Goal: Information Seeking & Learning: Learn about a topic

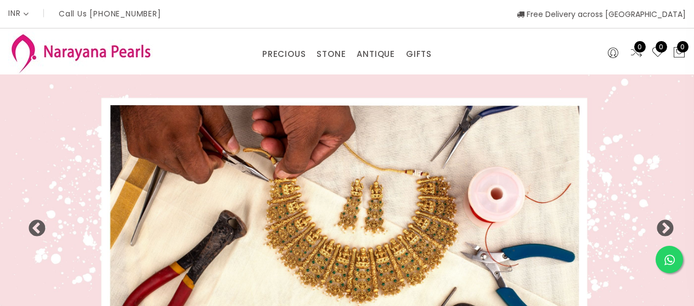
select select "INR"
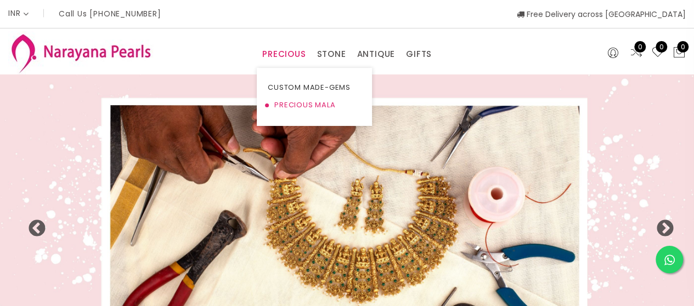
click at [287, 104] on link "PRECIOUS MALA" at bounding box center [314, 105] width 93 height 18
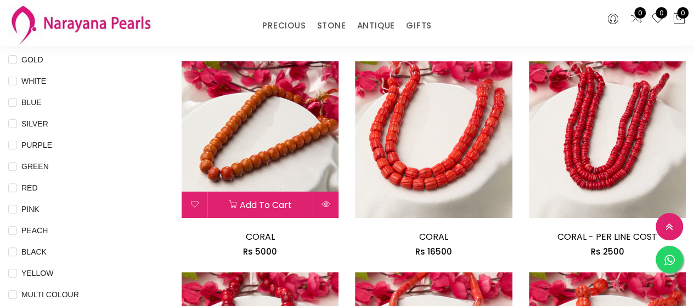
scroll to position [110, 0]
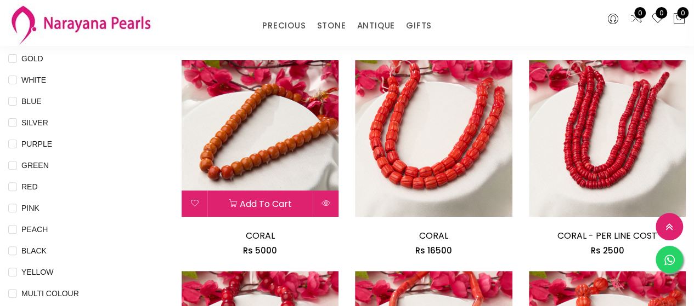
click at [259, 154] on img at bounding box center [259, 138] width 157 height 157
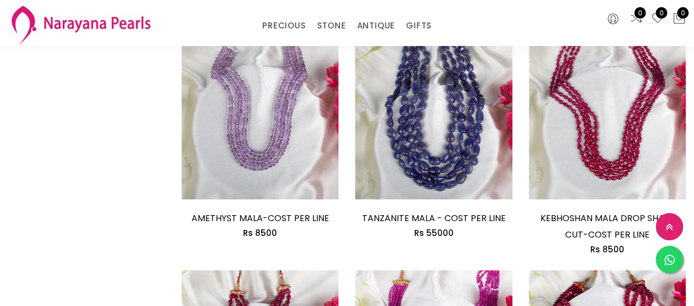
scroll to position [768, 0]
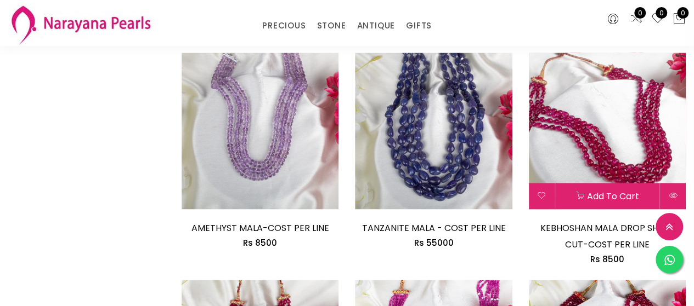
click at [614, 100] on img at bounding box center [607, 131] width 157 height 157
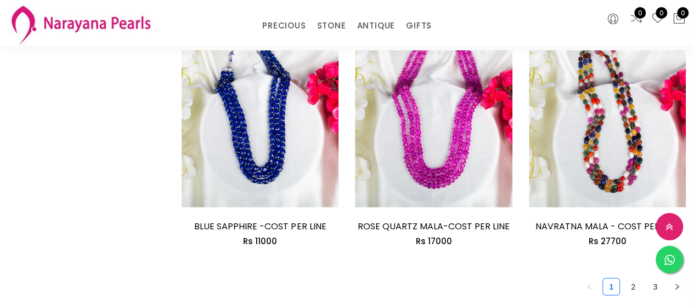
scroll to position [1529, 0]
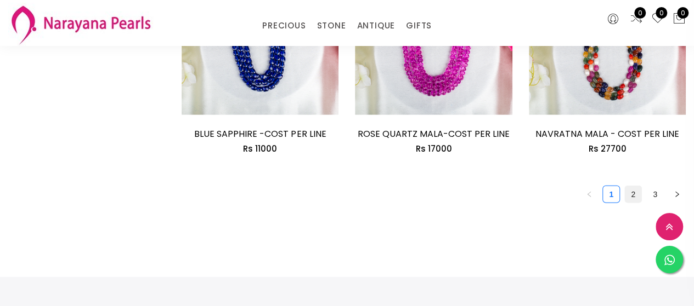
click at [633, 186] on link "2" at bounding box center [632, 194] width 16 height 16
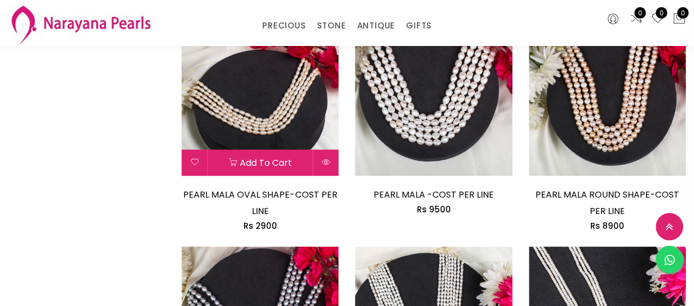
scroll to position [603, 0]
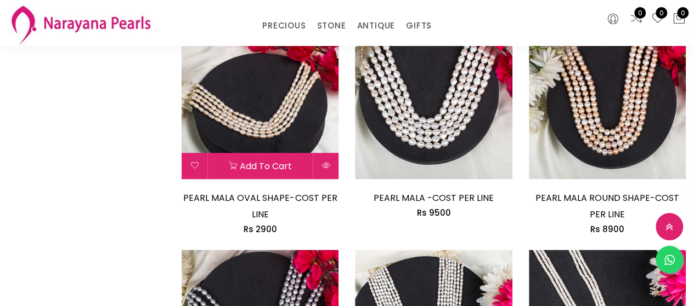
click at [243, 99] on img at bounding box center [259, 100] width 157 height 157
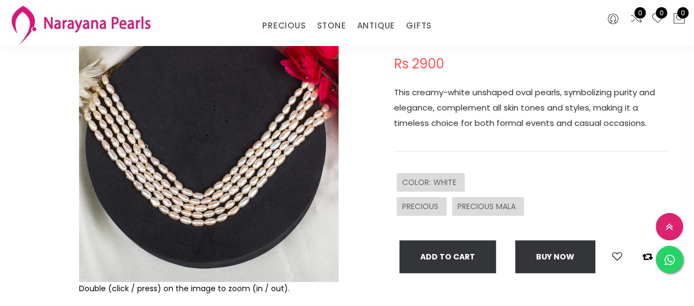
scroll to position [164, 0]
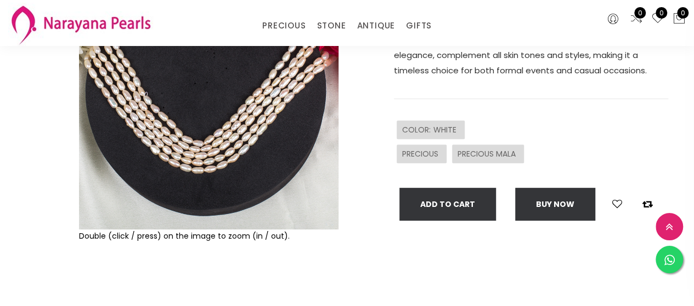
click at [439, 130] on span "WHITE" at bounding box center [446, 129] width 26 height 11
click at [430, 147] on div "PRECIOUS" at bounding box center [421, 154] width 50 height 19
click at [486, 157] on span "PRECIOUS MALA" at bounding box center [487, 154] width 61 height 11
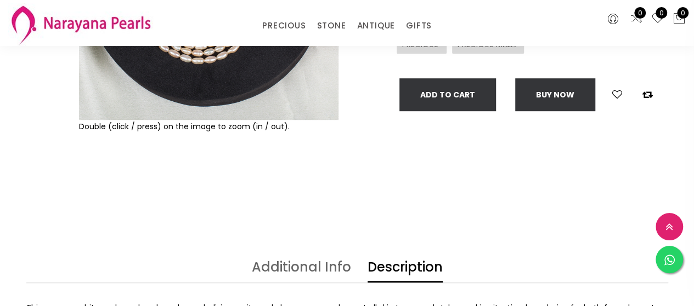
scroll to position [55, 0]
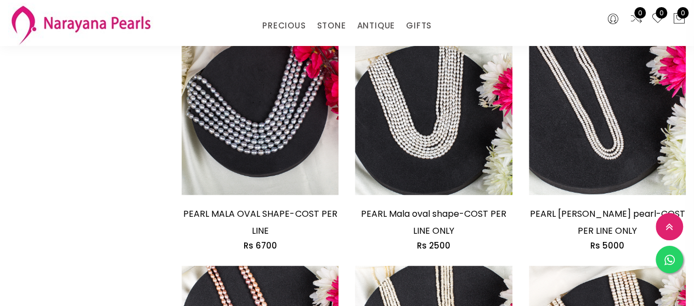
scroll to position [816, 0]
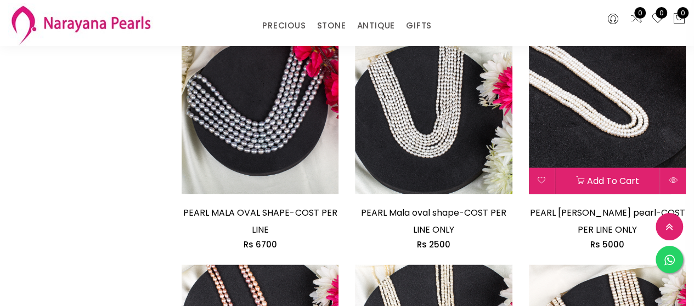
click at [609, 135] on img at bounding box center [607, 115] width 157 height 157
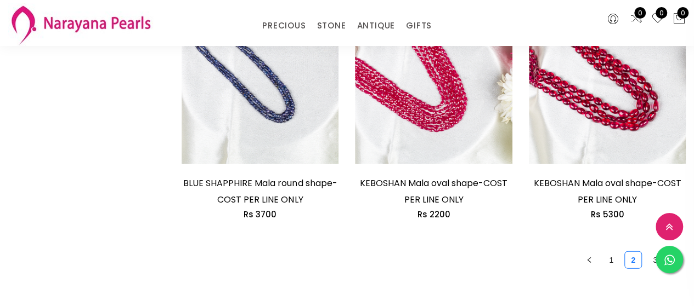
scroll to position [1583, 0]
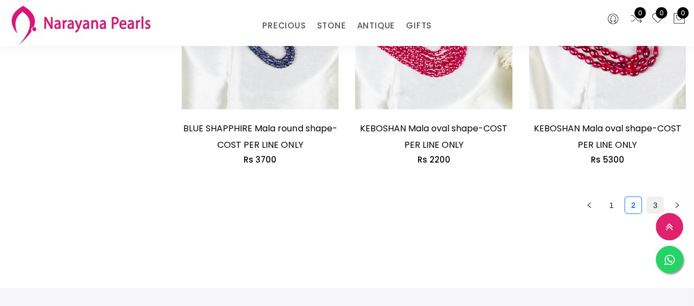
click at [653, 205] on link "3" at bounding box center [654, 205] width 16 height 16
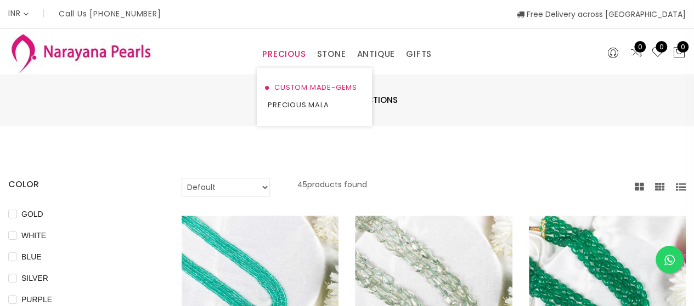
click at [286, 85] on link "CUSTOM MADE-GEMS" at bounding box center [314, 88] width 93 height 18
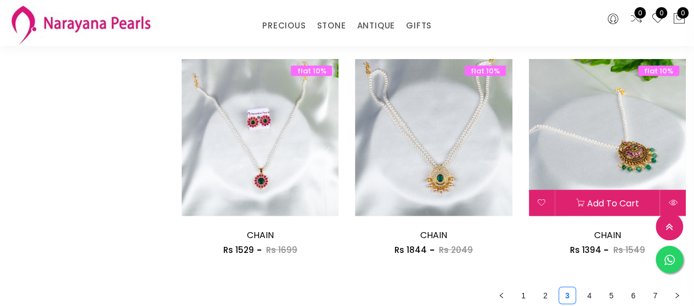
scroll to position [1480, 0]
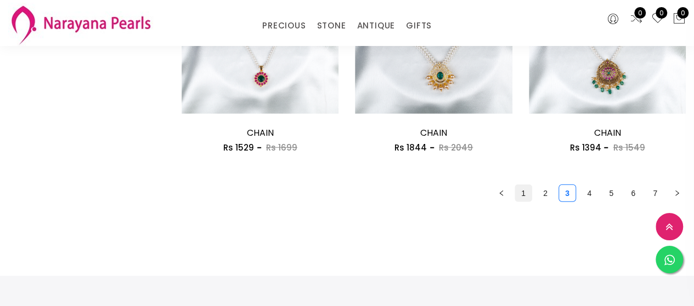
click at [523, 197] on link "1" at bounding box center [523, 193] width 16 height 16
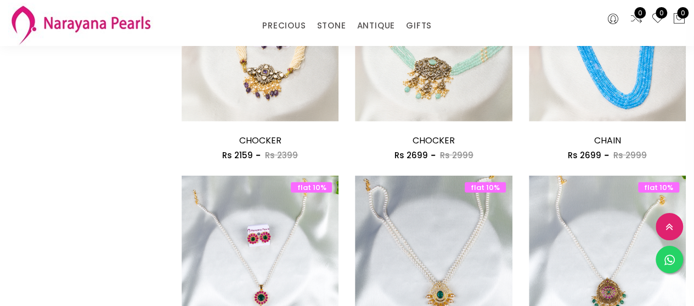
scroll to position [1371, 0]
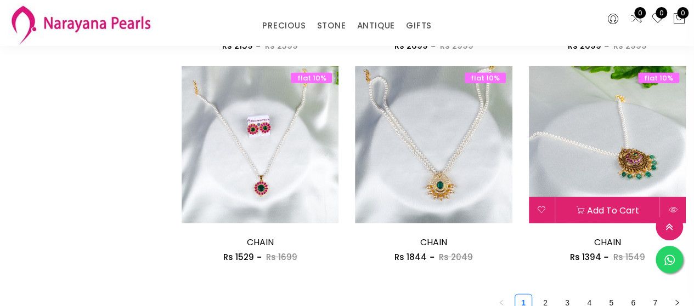
click at [589, 123] on img at bounding box center [607, 144] width 157 height 157
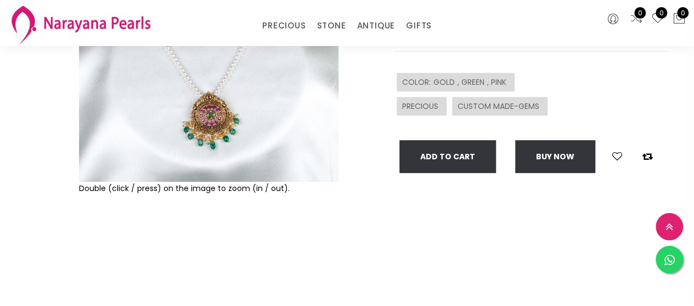
scroll to position [219, 0]
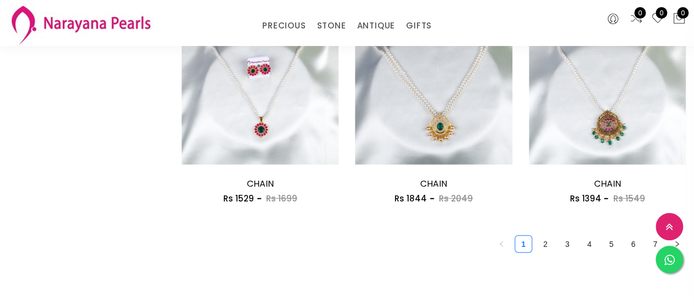
scroll to position [1583, 0]
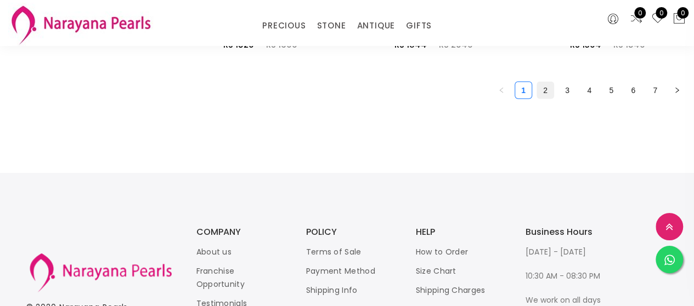
click at [542, 94] on link "2" at bounding box center [545, 90] width 16 height 16
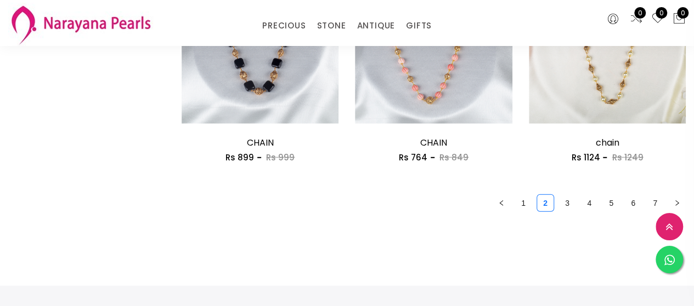
scroll to position [1480, 0]
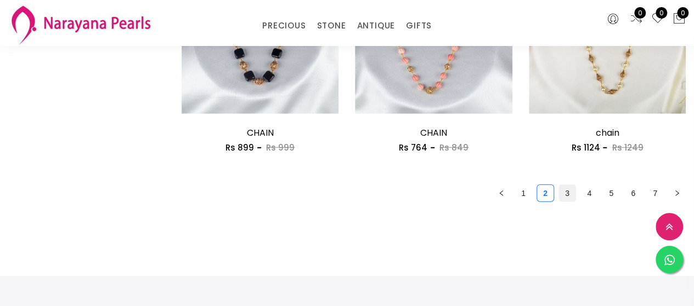
click at [566, 195] on link "3" at bounding box center [567, 193] width 16 height 16
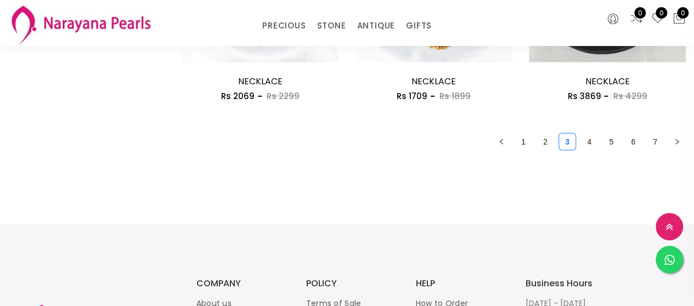
scroll to position [1535, 0]
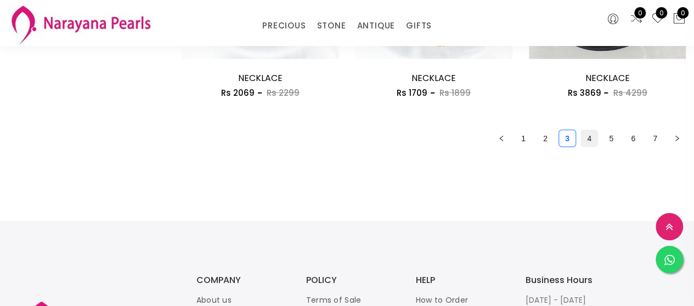
click at [588, 142] on link "4" at bounding box center [589, 138] width 16 height 16
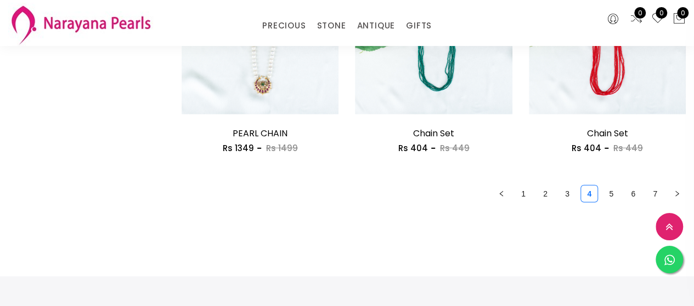
scroll to position [1480, 0]
click at [611, 196] on link "5" at bounding box center [611, 193] width 16 height 16
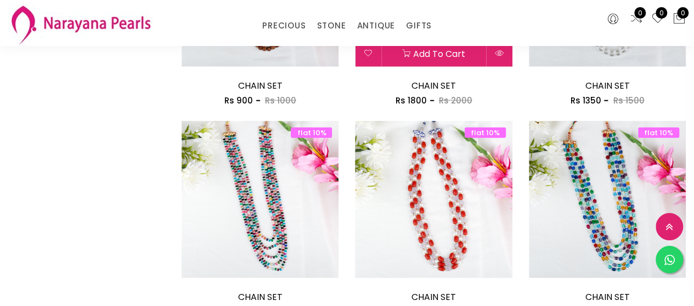
scroll to position [1480, 0]
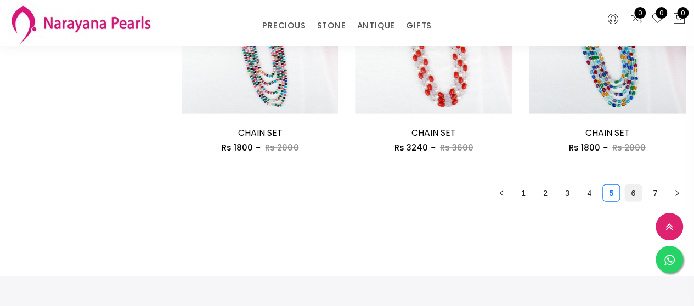
click at [634, 196] on link "6" at bounding box center [632, 193] width 16 height 16
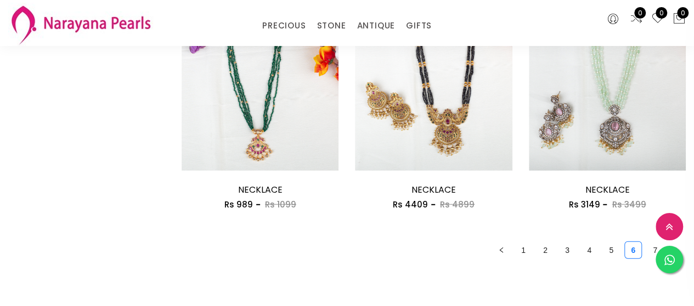
scroll to position [1535, 0]
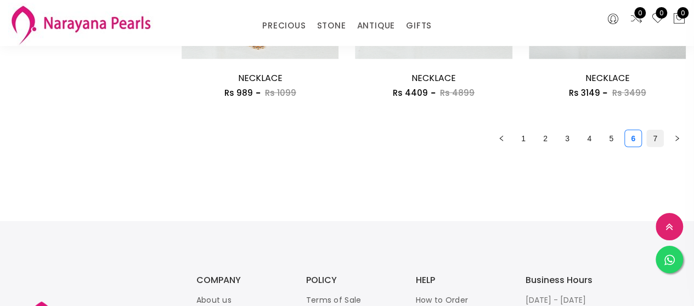
click at [654, 140] on link "7" at bounding box center [654, 138] width 16 height 16
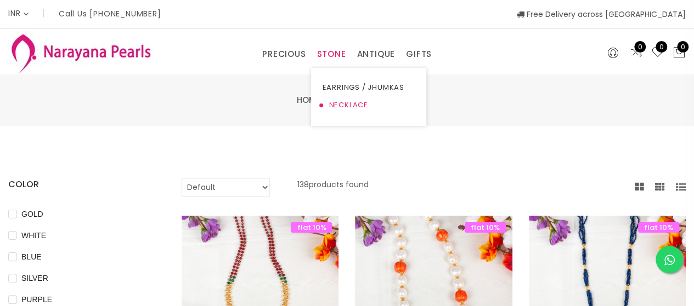
click at [339, 107] on link "NECKLACE" at bounding box center [368, 105] width 93 height 18
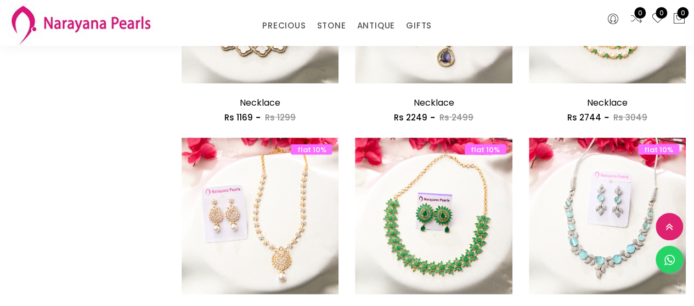
scroll to position [1151, 0]
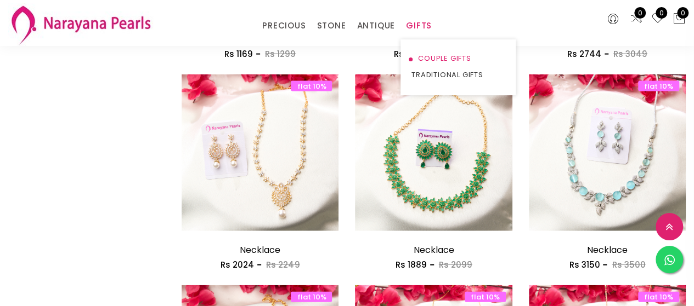
click at [424, 60] on link "COUPLE GIFTS" at bounding box center [457, 58] width 93 height 16
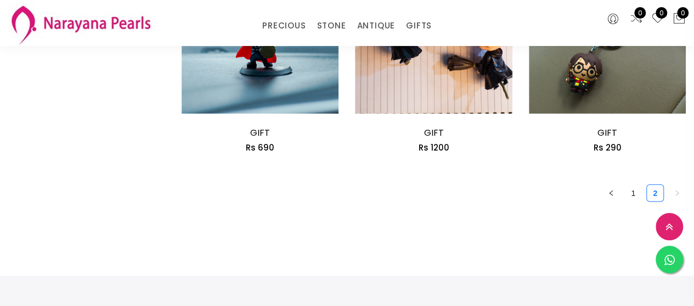
scroll to position [1535, 0]
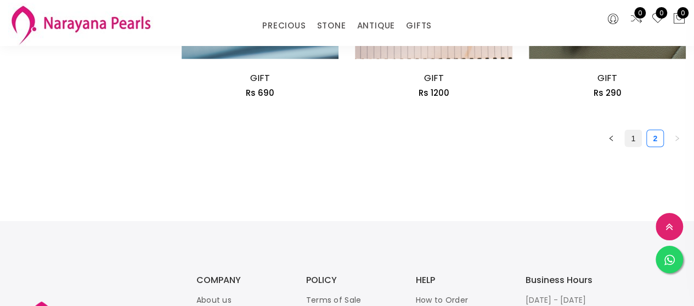
click at [633, 143] on link "1" at bounding box center [632, 138] width 16 height 16
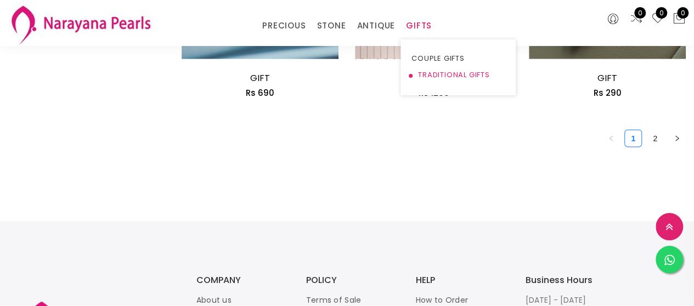
click at [421, 78] on link "TRADITIONAL GIFTS" at bounding box center [457, 75] width 93 height 16
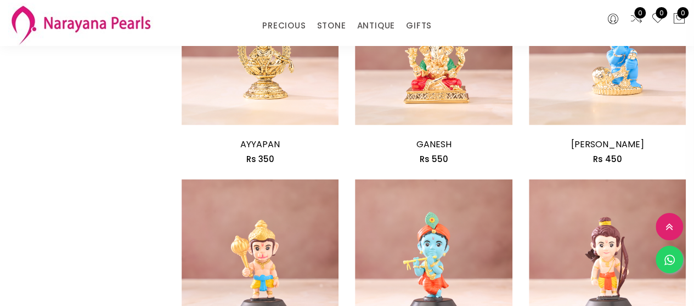
scroll to position [987, 0]
